Goal: Check status

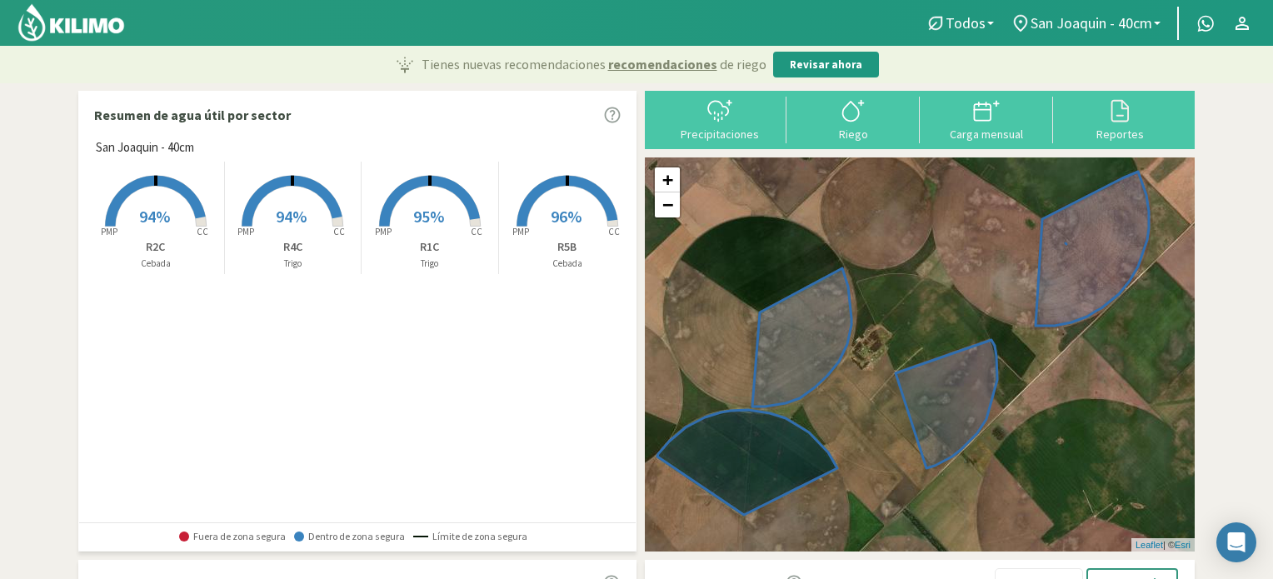
click at [178, 206] on rect at bounding box center [155, 228] width 133 height 133
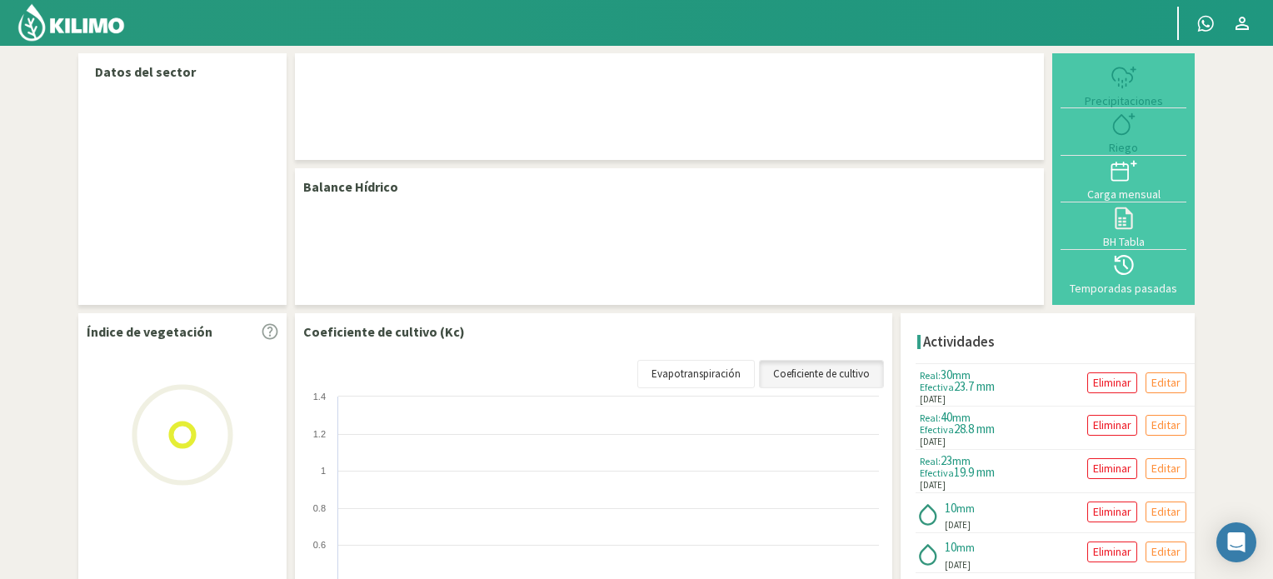
select select "1: Object"
